Goal: Task Accomplishment & Management: Manage account settings

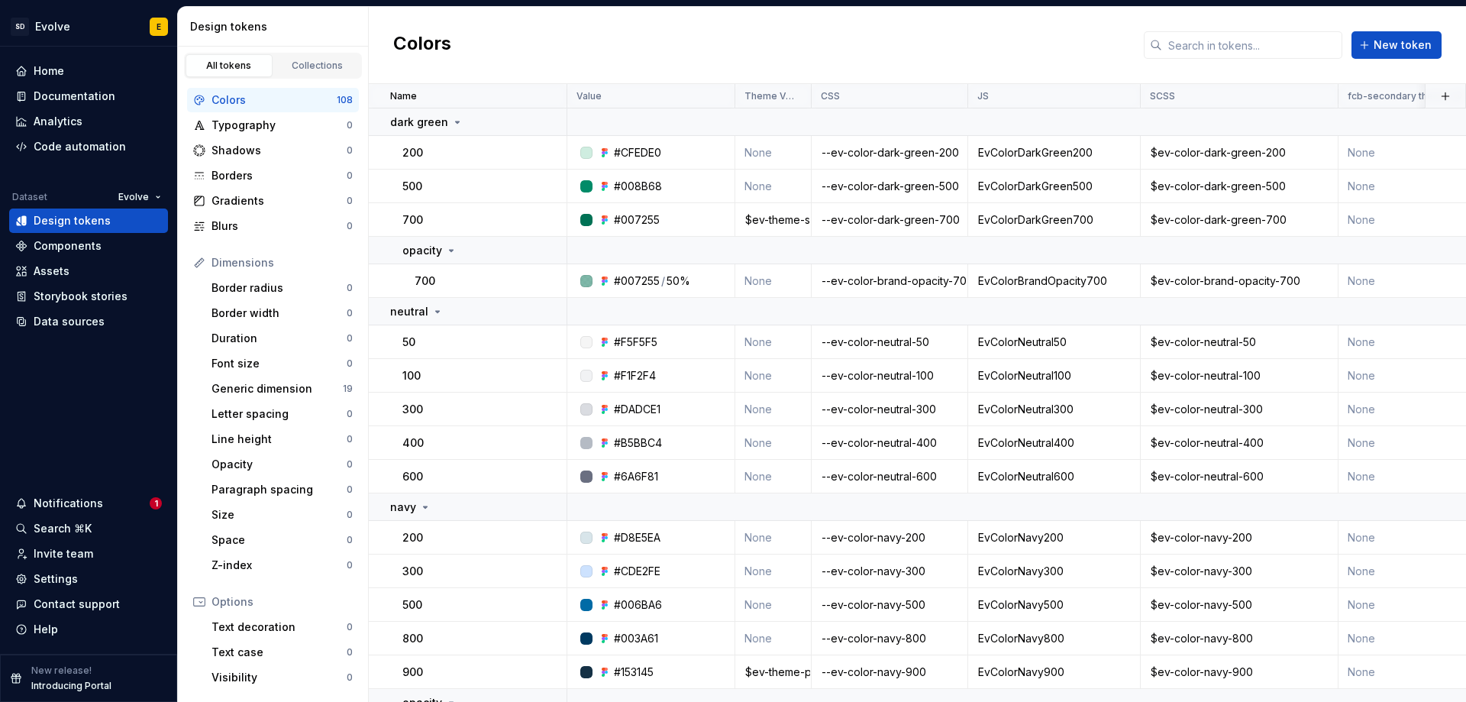
click at [260, 104] on div "Colors" at bounding box center [273, 99] width 125 height 15
click at [1179, 42] on input "text" at bounding box center [1252, 44] width 180 height 27
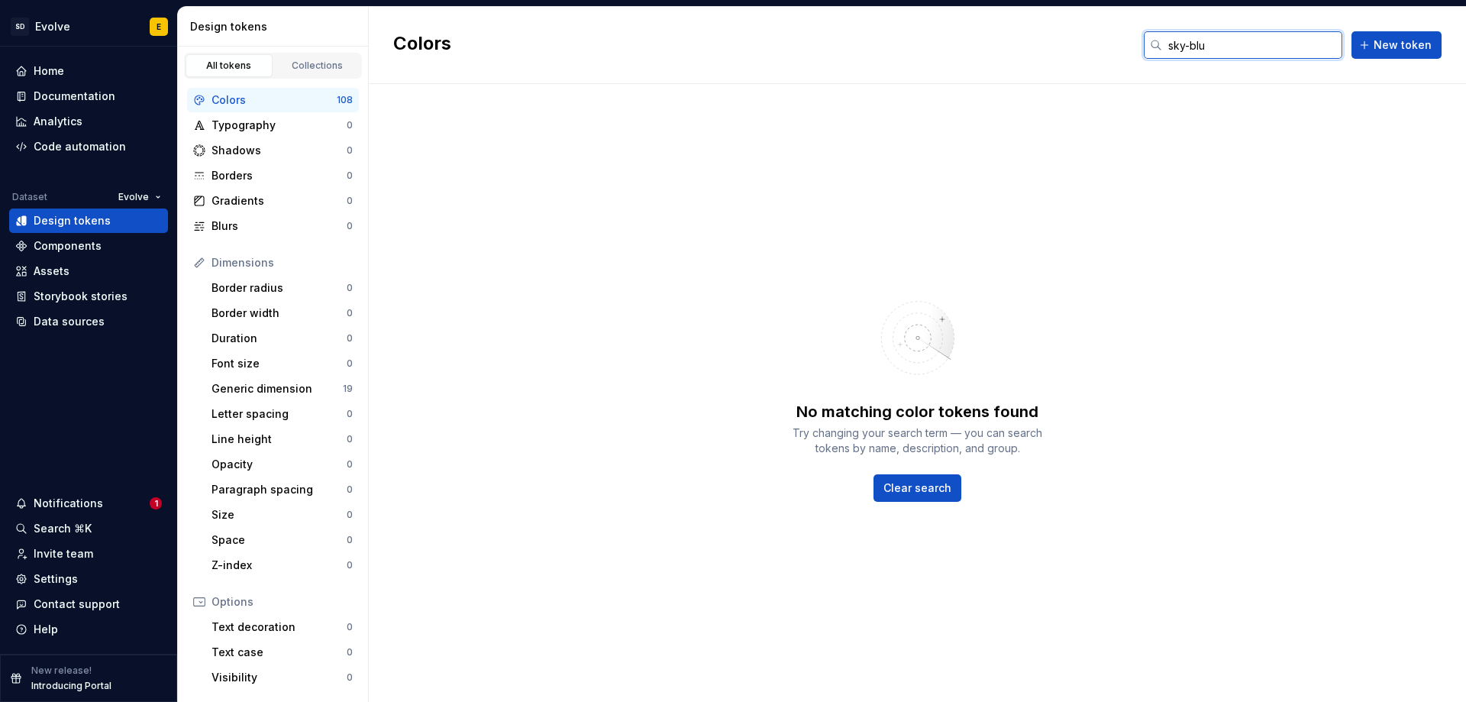
type input "sky-blue"
drag, startPoint x: 1239, startPoint y: 46, endPoint x: 1144, endPoint y: 40, distance: 95.6
click at [1144, 40] on div "Colors sky-blue New token" at bounding box center [917, 45] width 1097 height 77
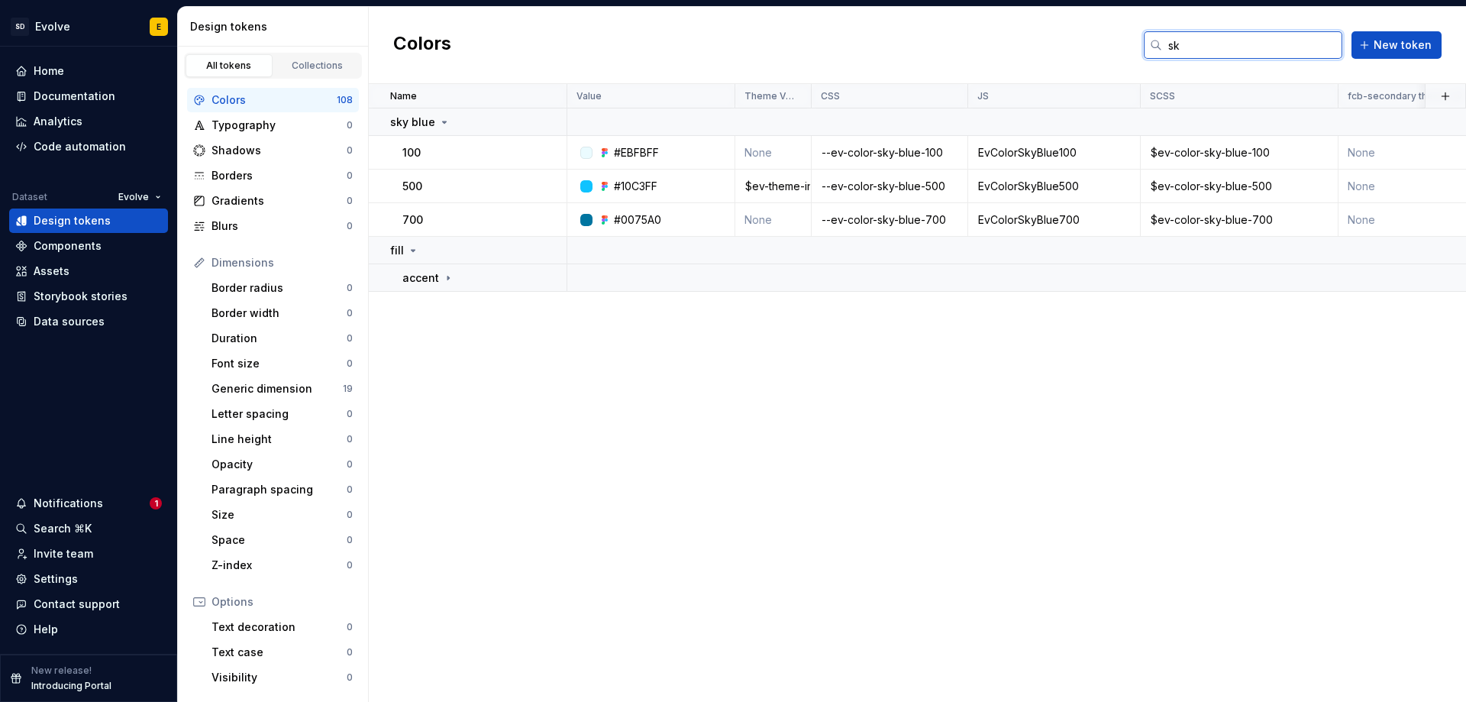
type input "s"
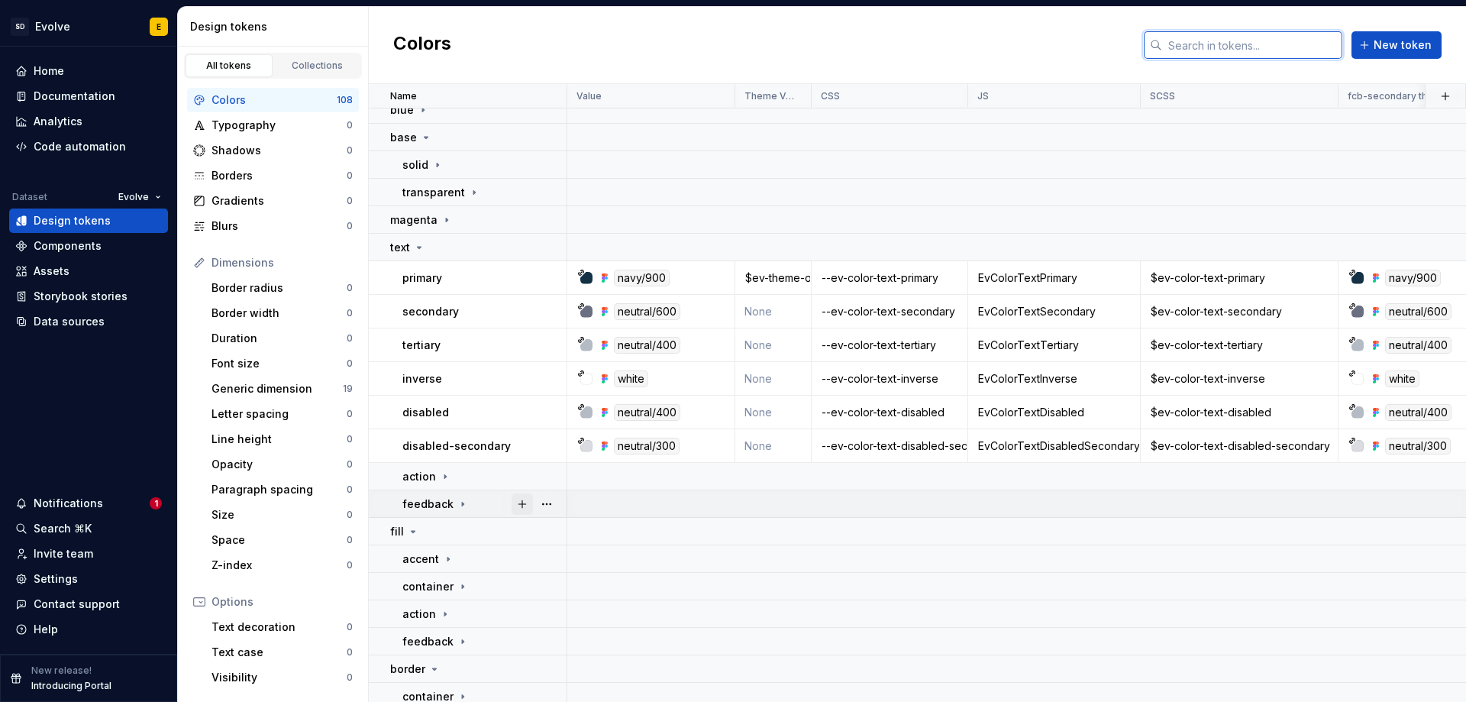
scroll to position [382, 0]
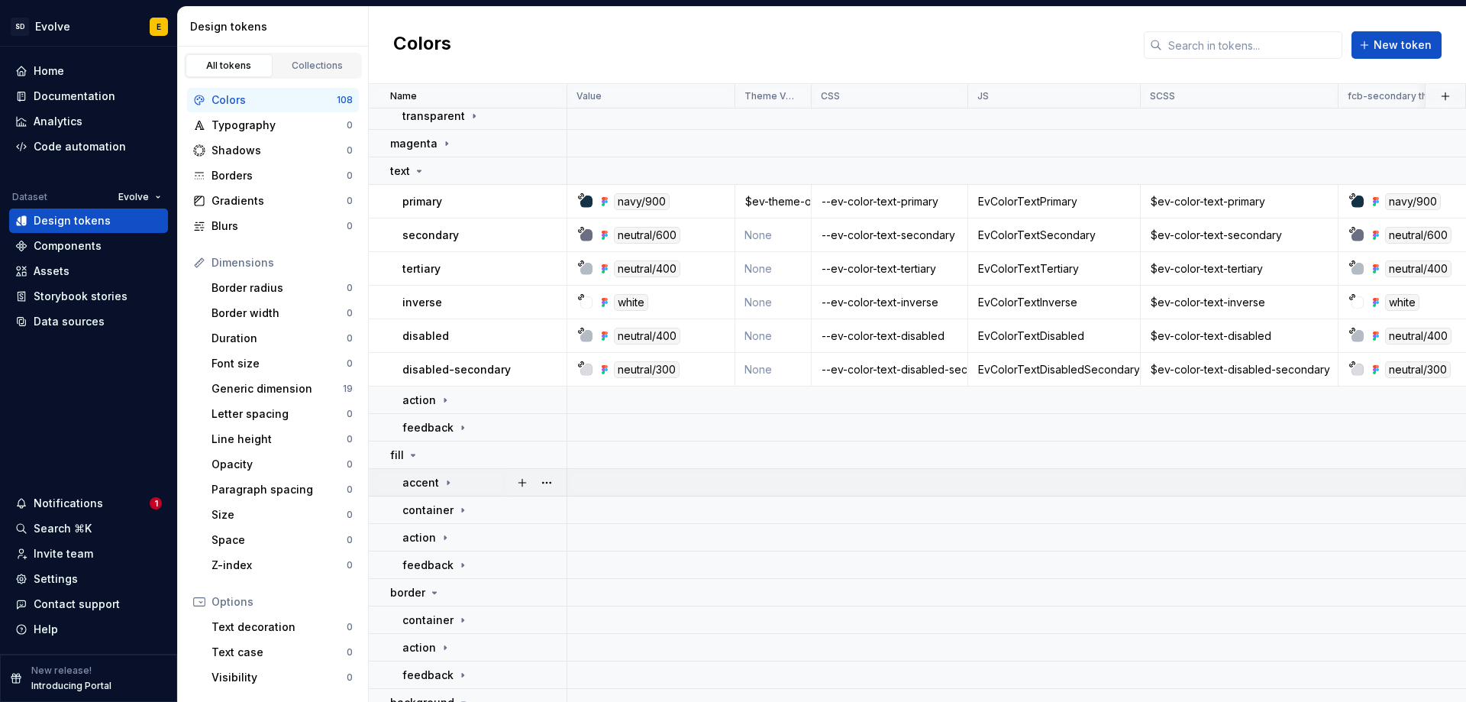
click at [448, 482] on icon at bounding box center [448, 482] width 12 height 12
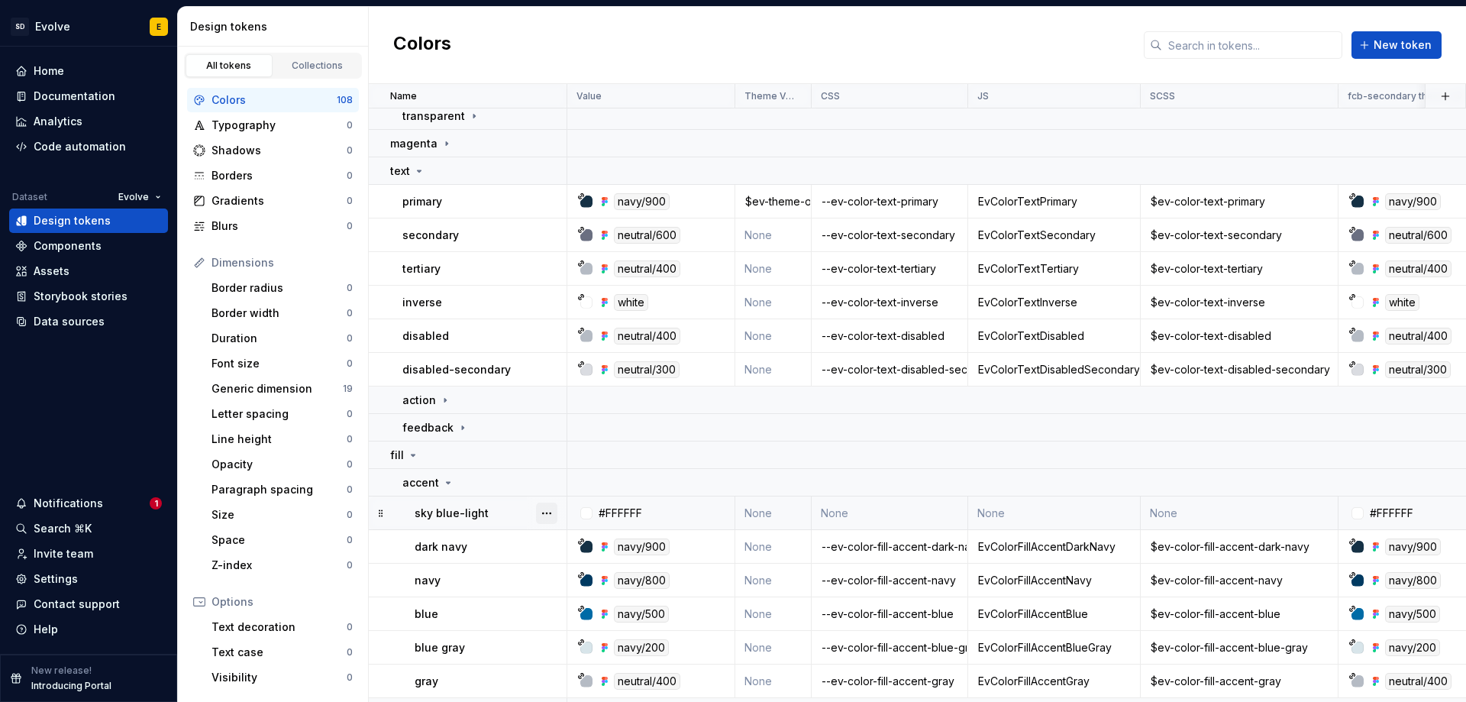
click at [547, 510] on button "button" at bounding box center [546, 512] width 21 height 21
click at [577, 594] on div "Delete token" at bounding box center [613, 598] width 99 height 15
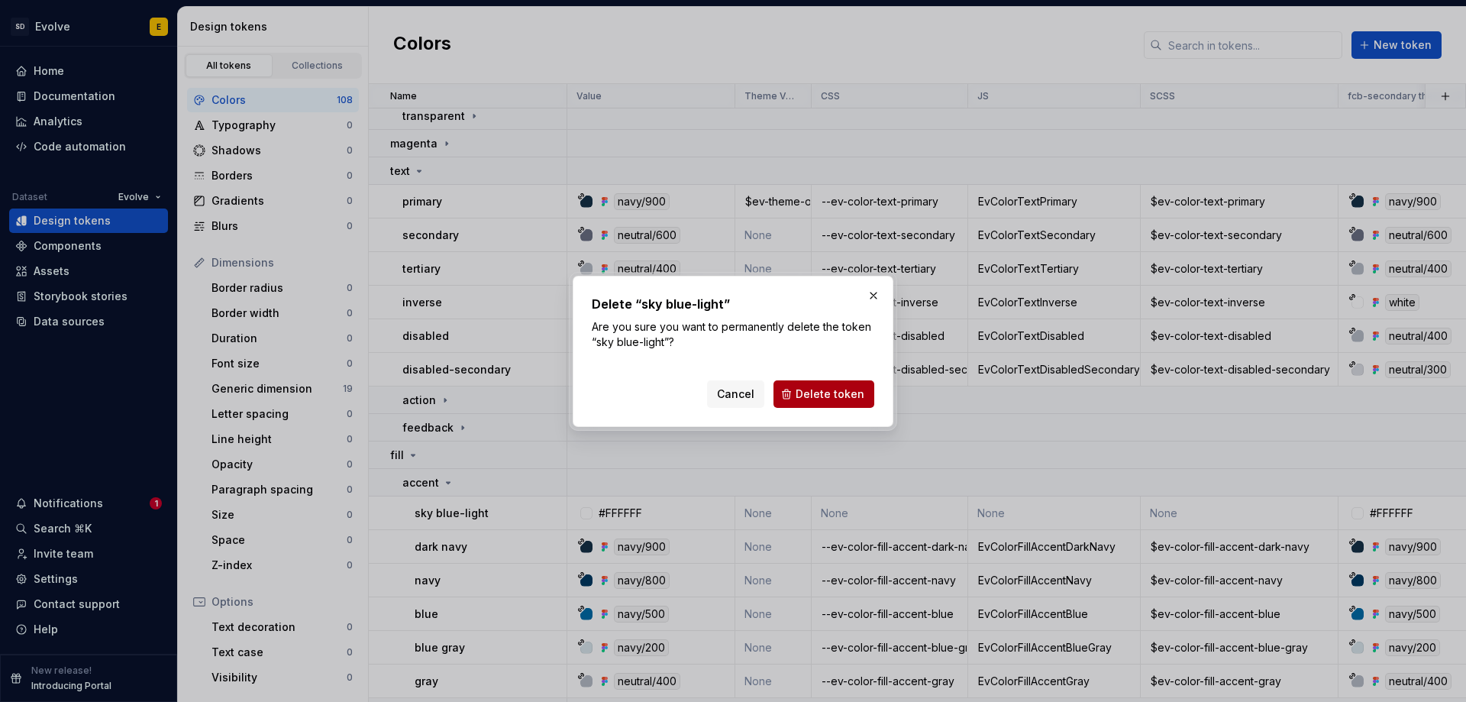
click at [826, 395] on span "Delete token" at bounding box center [829, 393] width 69 height 15
